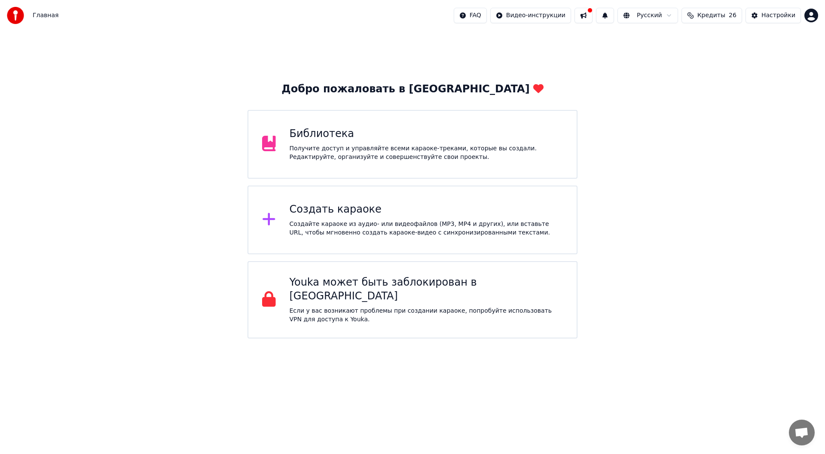
click at [391, 145] on div "Получите доступ и управляйте всеми караоке-треками, которые вы создали. Редакти…" at bounding box center [427, 152] width 274 height 17
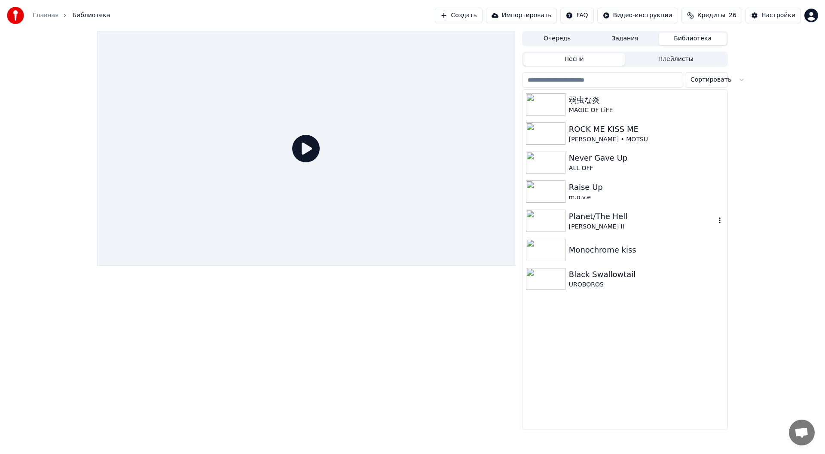
click at [644, 226] on div "[PERSON_NAME] II" at bounding box center [642, 227] width 147 height 9
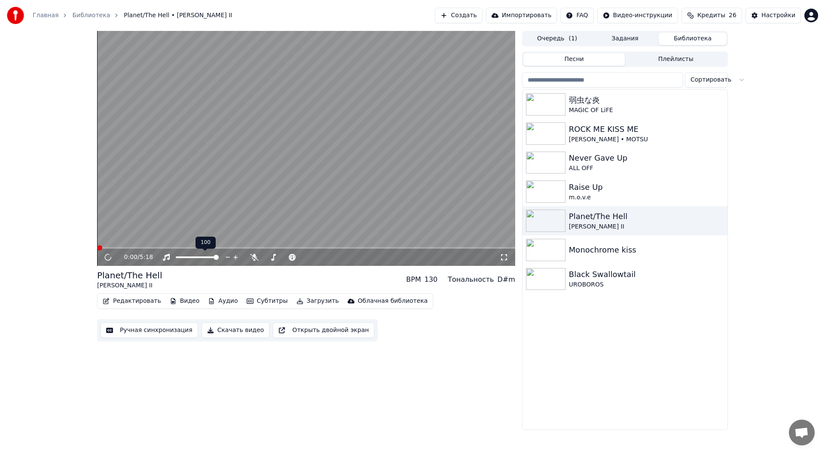
drag, startPoint x: 202, startPoint y: 259, endPoint x: 190, endPoint y: 259, distance: 12.0
click at [190, 259] on div at bounding box center [205, 257] width 69 height 9
click at [191, 257] on span at bounding box center [197, 258] width 43 height 2
click at [194, 257] on span at bounding box center [191, 257] width 5 height 5
click at [502, 255] on icon at bounding box center [504, 257] width 6 height 6
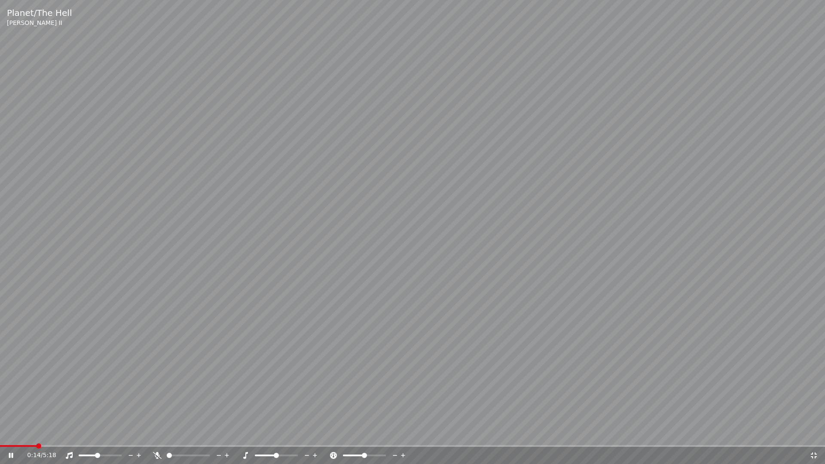
click at [35, 446] on span at bounding box center [412, 446] width 825 height 2
drag, startPoint x: 811, startPoint y: 455, endPoint x: 383, endPoint y: 360, distance: 438.0
click at [811, 454] on icon at bounding box center [814, 455] width 9 height 7
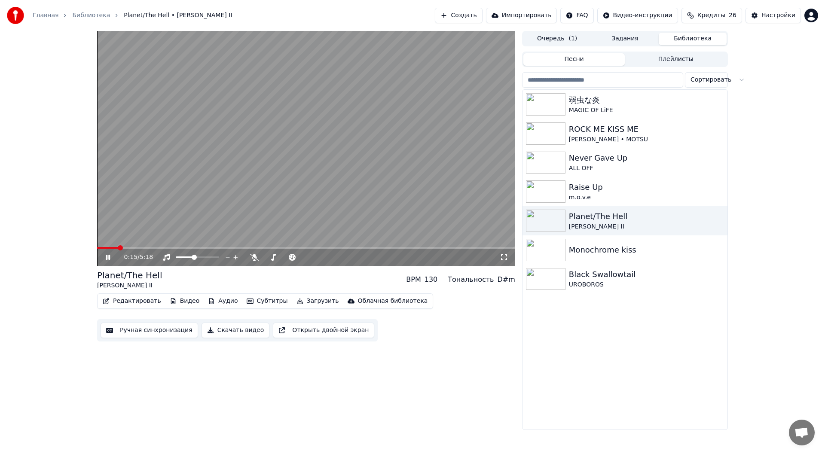
drag, startPoint x: 499, startPoint y: 257, endPoint x: 493, endPoint y: 272, distance: 16.2
click at [500, 257] on icon at bounding box center [504, 257] width 9 height 7
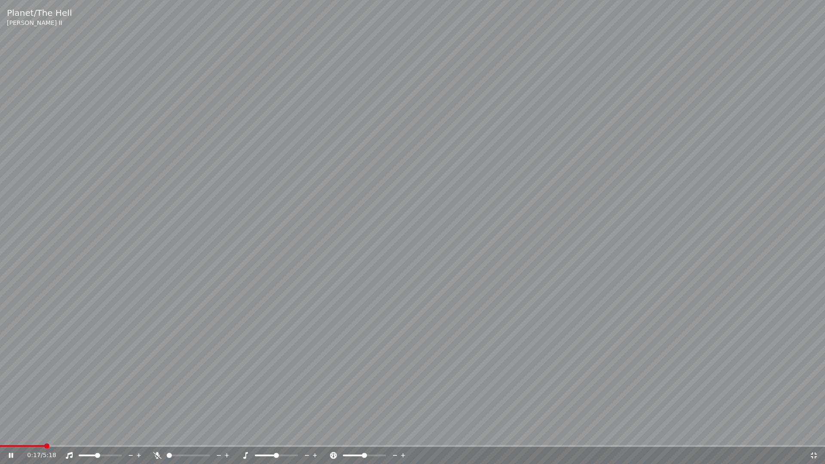
click at [70, 448] on div "0:17 / 5:18" at bounding box center [412, 455] width 825 height 17
click at [71, 447] on span at bounding box center [412, 446] width 825 height 2
click at [817, 454] on icon at bounding box center [814, 455] width 9 height 7
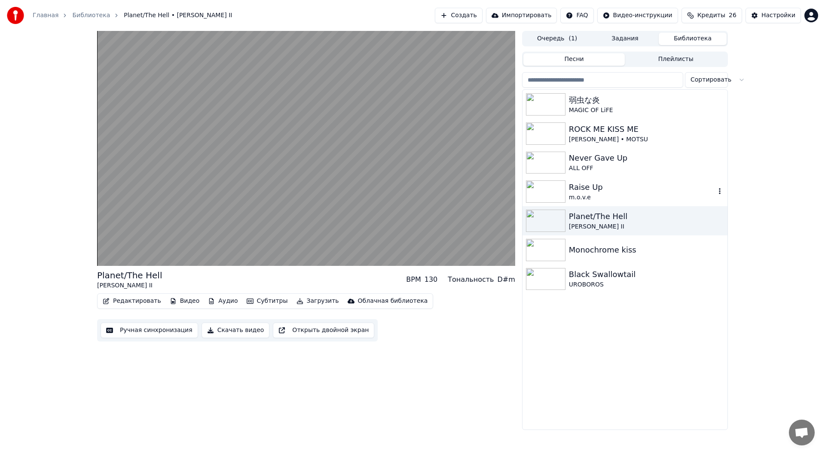
click at [628, 185] on div "Raise Up" at bounding box center [642, 187] width 147 height 12
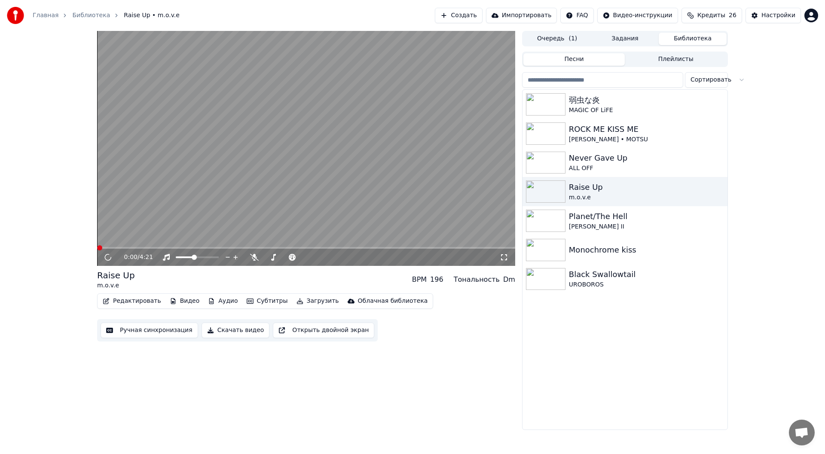
click at [504, 259] on icon at bounding box center [504, 257] width 9 height 7
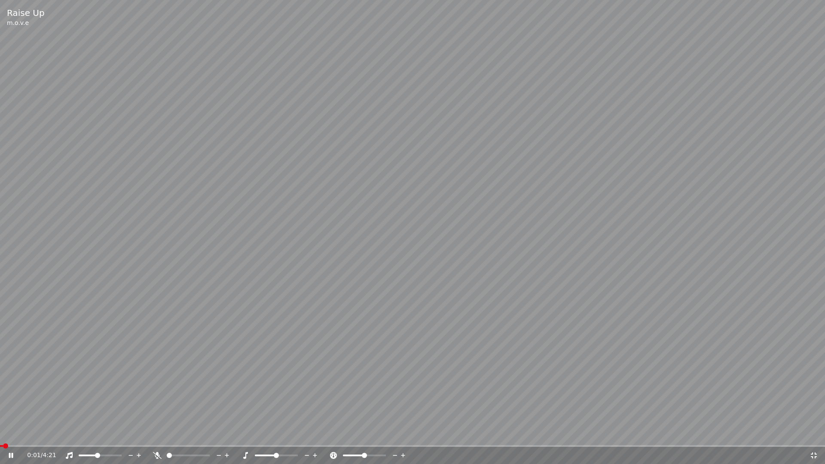
click at [37, 447] on div "0:01 / 4:21" at bounding box center [412, 455] width 825 height 17
click at [44, 447] on div "0:01 / 4:21" at bounding box center [412, 455] width 825 height 17
click at [48, 446] on span at bounding box center [412, 446] width 825 height 2
click at [817, 454] on div "1:37 / 4:21" at bounding box center [412, 455] width 825 height 17
click at [813, 453] on icon at bounding box center [814, 456] width 6 height 6
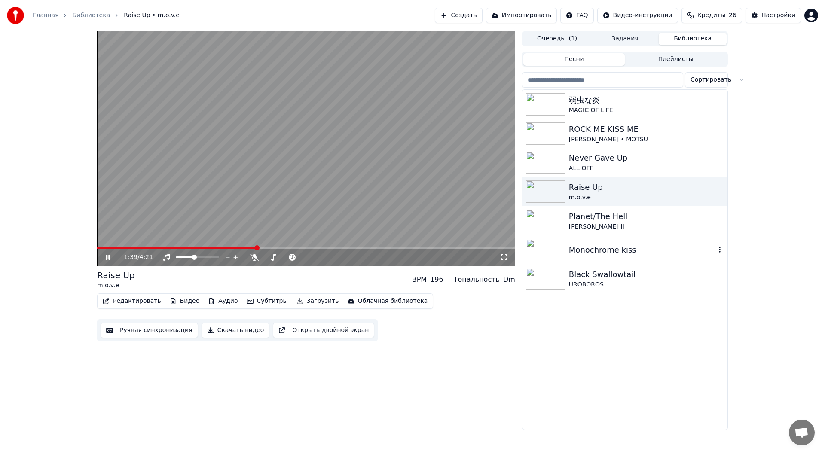
click at [654, 245] on div "Monochrome kiss" at bounding box center [642, 250] width 147 height 12
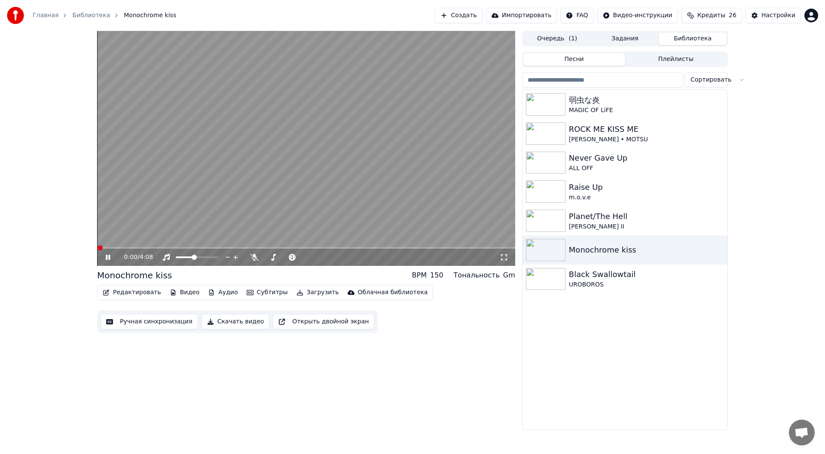
click at [505, 257] on icon at bounding box center [504, 257] width 9 height 7
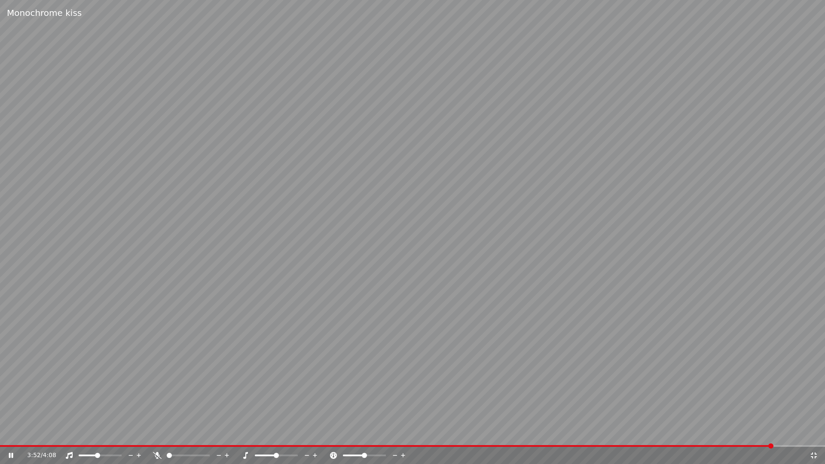
click at [814, 454] on icon at bounding box center [814, 455] width 9 height 7
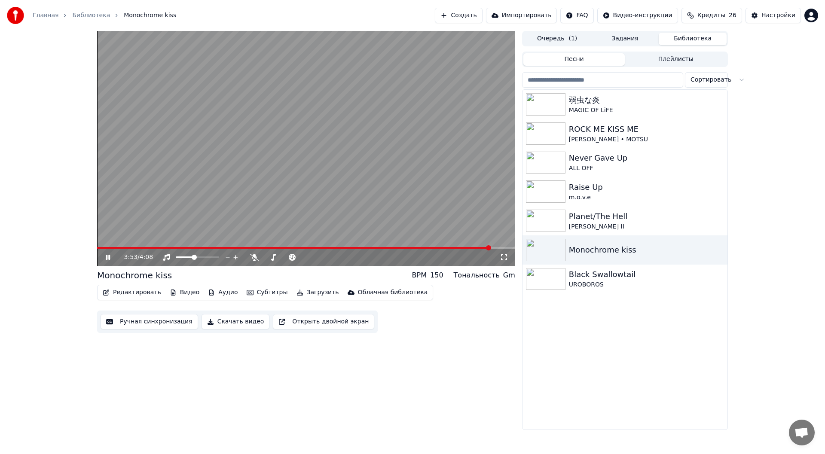
click at [355, 162] on video at bounding box center [306, 148] width 418 height 235
click at [639, 141] on div "[PERSON_NAME] • MOTSU" at bounding box center [642, 139] width 147 height 9
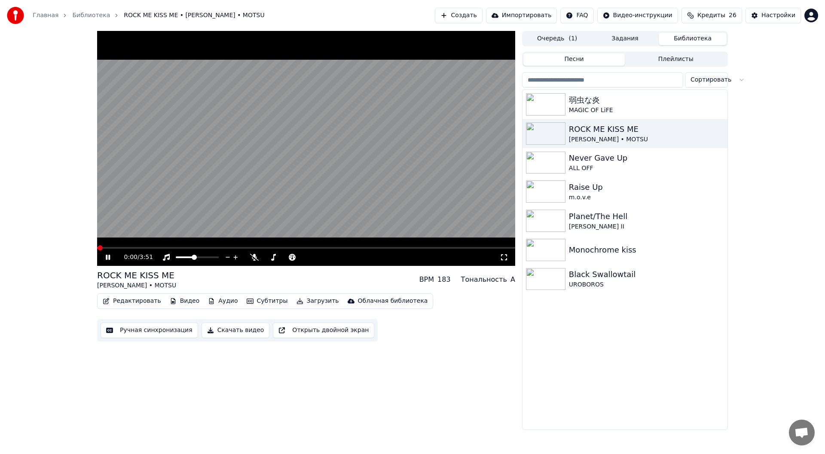
click at [501, 257] on icon at bounding box center [504, 257] width 9 height 7
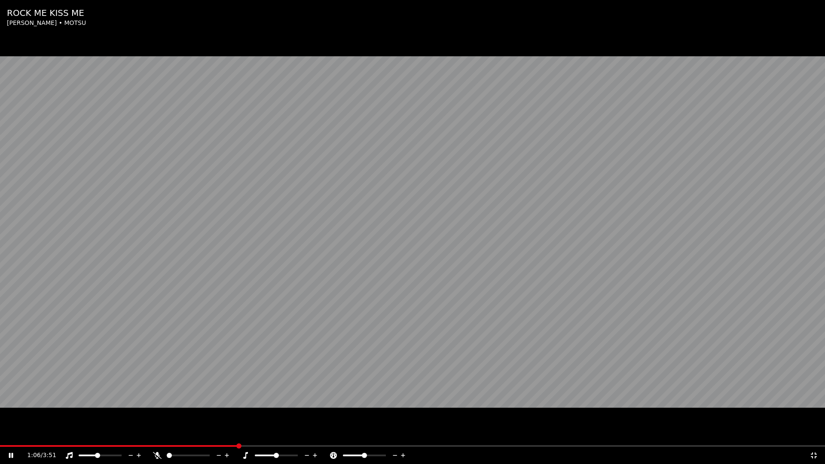
click at [812, 454] on icon at bounding box center [814, 455] width 9 height 7
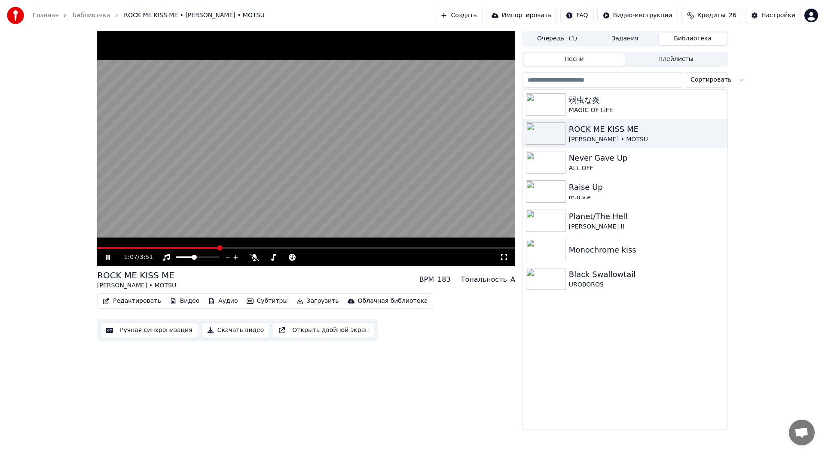
click at [321, 168] on video at bounding box center [306, 148] width 418 height 235
click at [767, 248] on div "1:07 / 3:51 ROCK ME KISS ME [PERSON_NAME] • MOTSU BPM 183 Тональность A Редакти…" at bounding box center [412, 230] width 825 height 399
click at [630, 155] on div "Never Gave Up" at bounding box center [642, 158] width 147 height 12
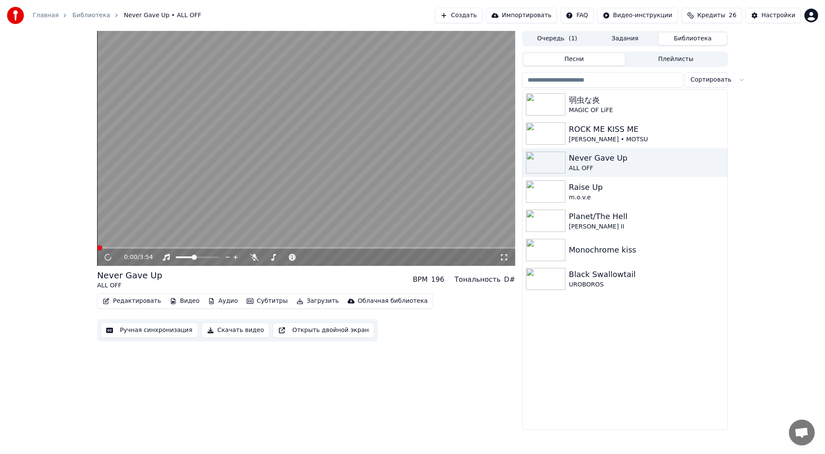
click at [502, 259] on icon at bounding box center [504, 257] width 9 height 7
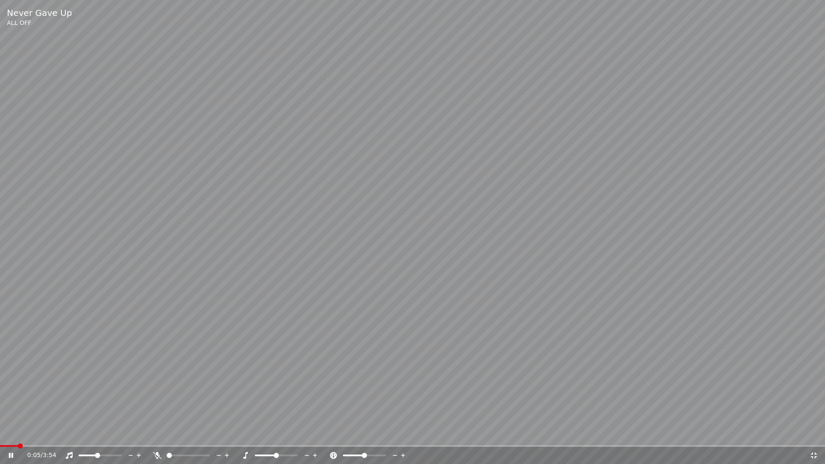
drag, startPoint x: 435, startPoint y: 455, endPoint x: 1, endPoint y: 425, distance: 435.1
click at [413, 454] on div "0:05 / 3:54" at bounding box center [418, 455] width 783 height 9
click at [182, 260] on video at bounding box center [412, 232] width 825 height 464
click at [817, 454] on div "1:19 / 3:54" at bounding box center [412, 455] width 825 height 17
click at [813, 454] on icon at bounding box center [814, 456] width 6 height 6
